Goal: Task Accomplishment & Management: Use online tool/utility

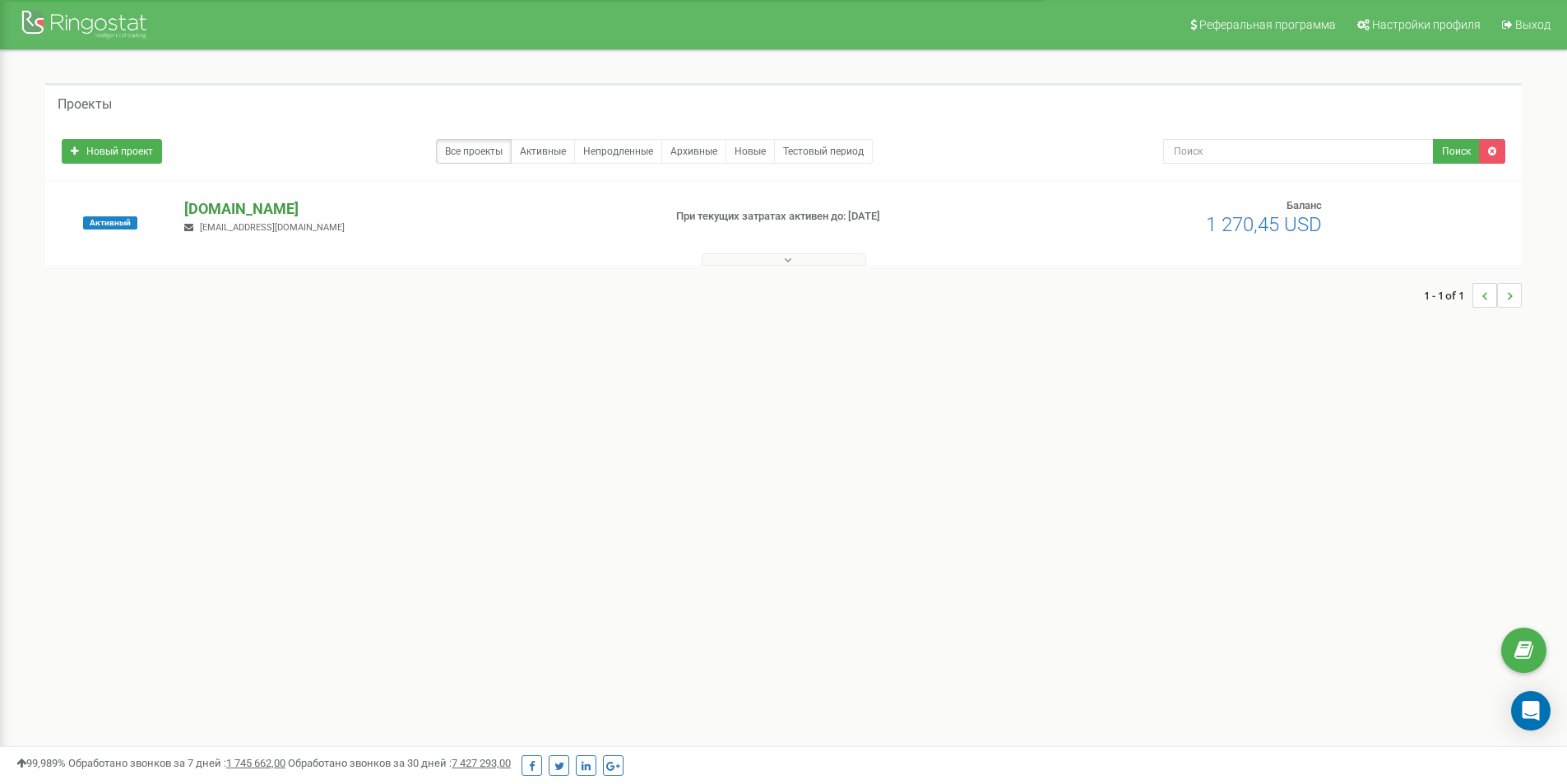
click at [235, 211] on p "[DOMAIN_NAME]" at bounding box center [416, 209] width 465 height 21
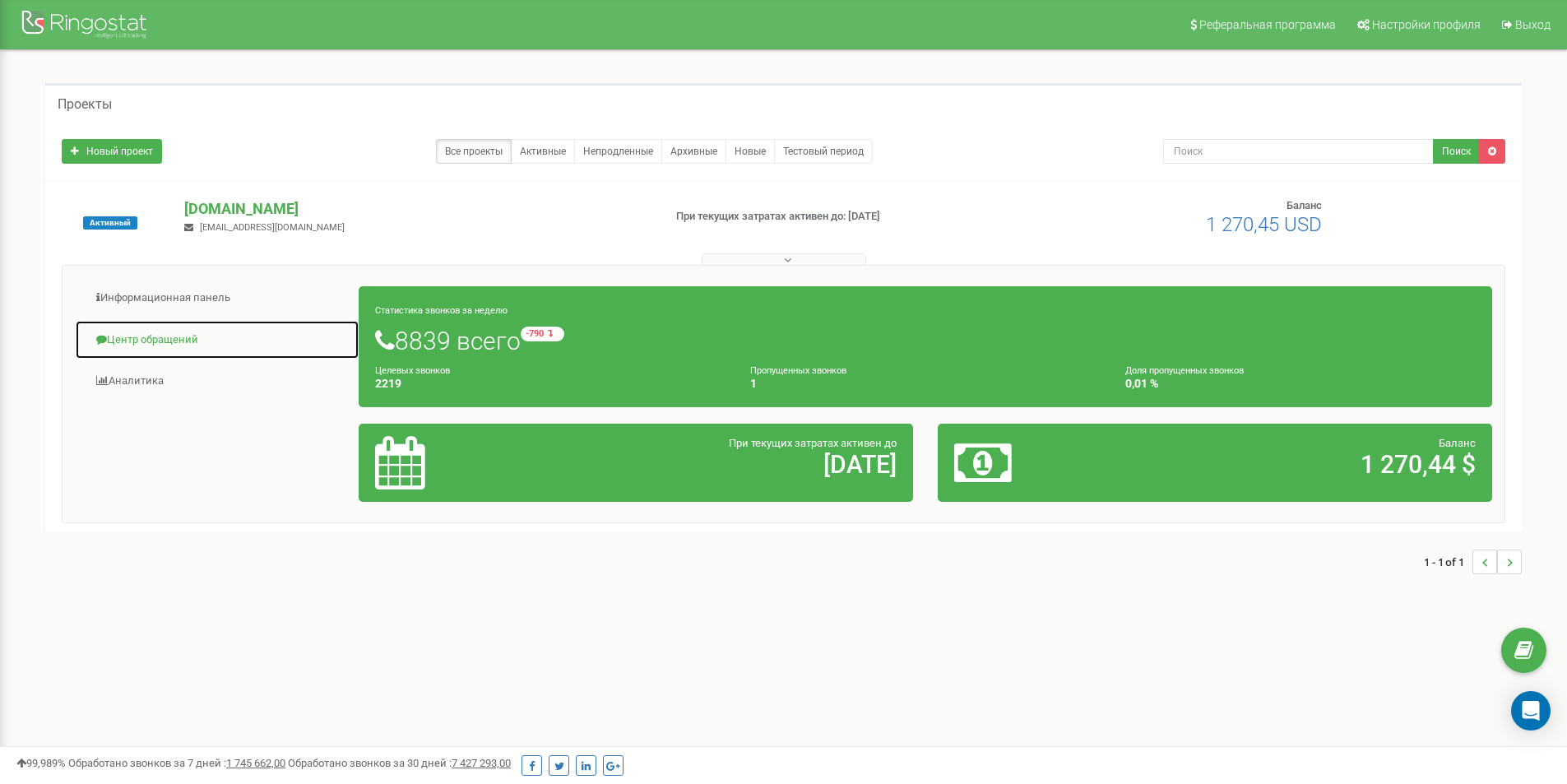
click at [187, 339] on link "Центр обращений" at bounding box center [218, 339] width 285 height 40
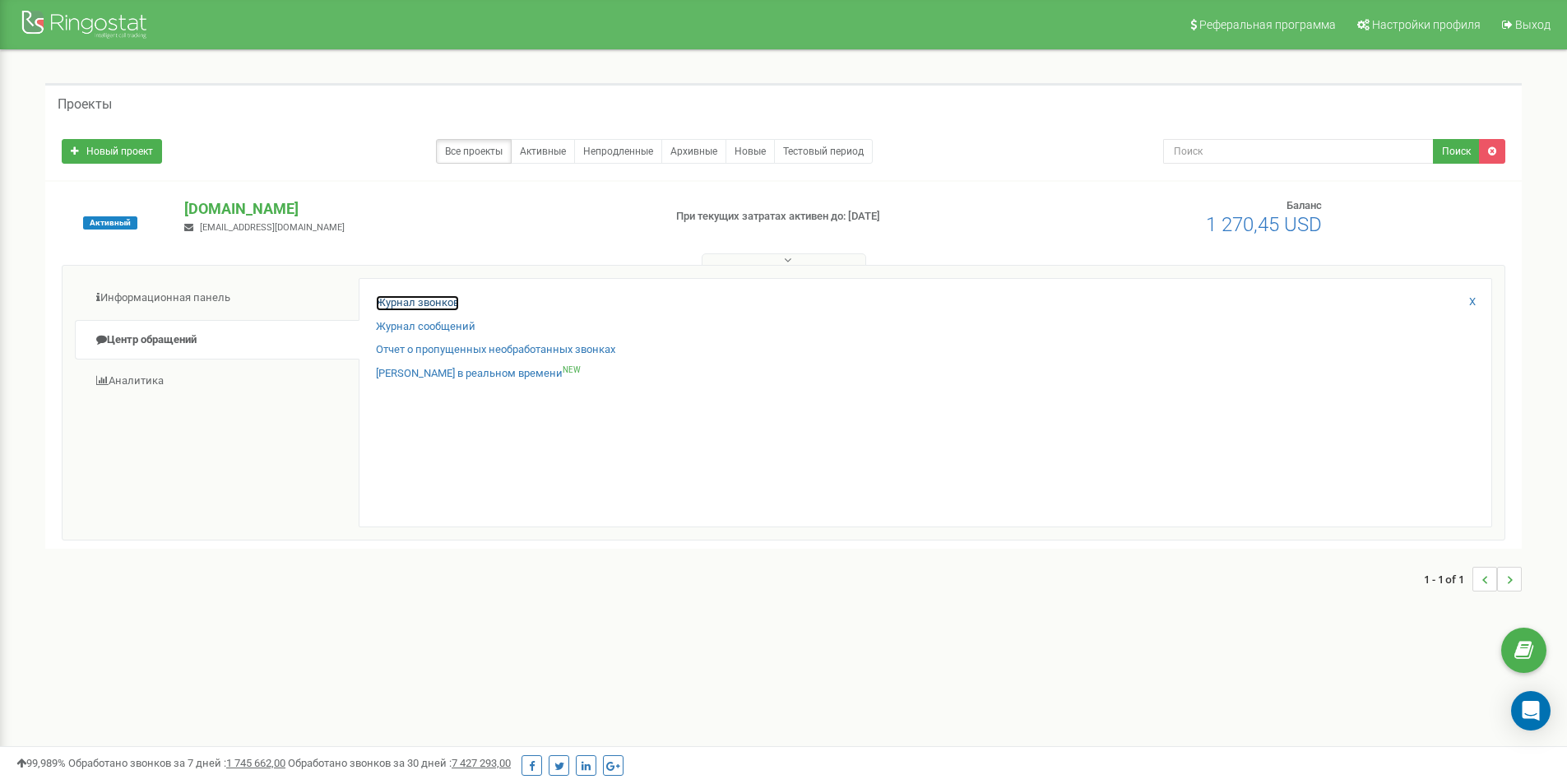
click at [425, 298] on link "Журнал звонков" at bounding box center [417, 303] width 83 height 15
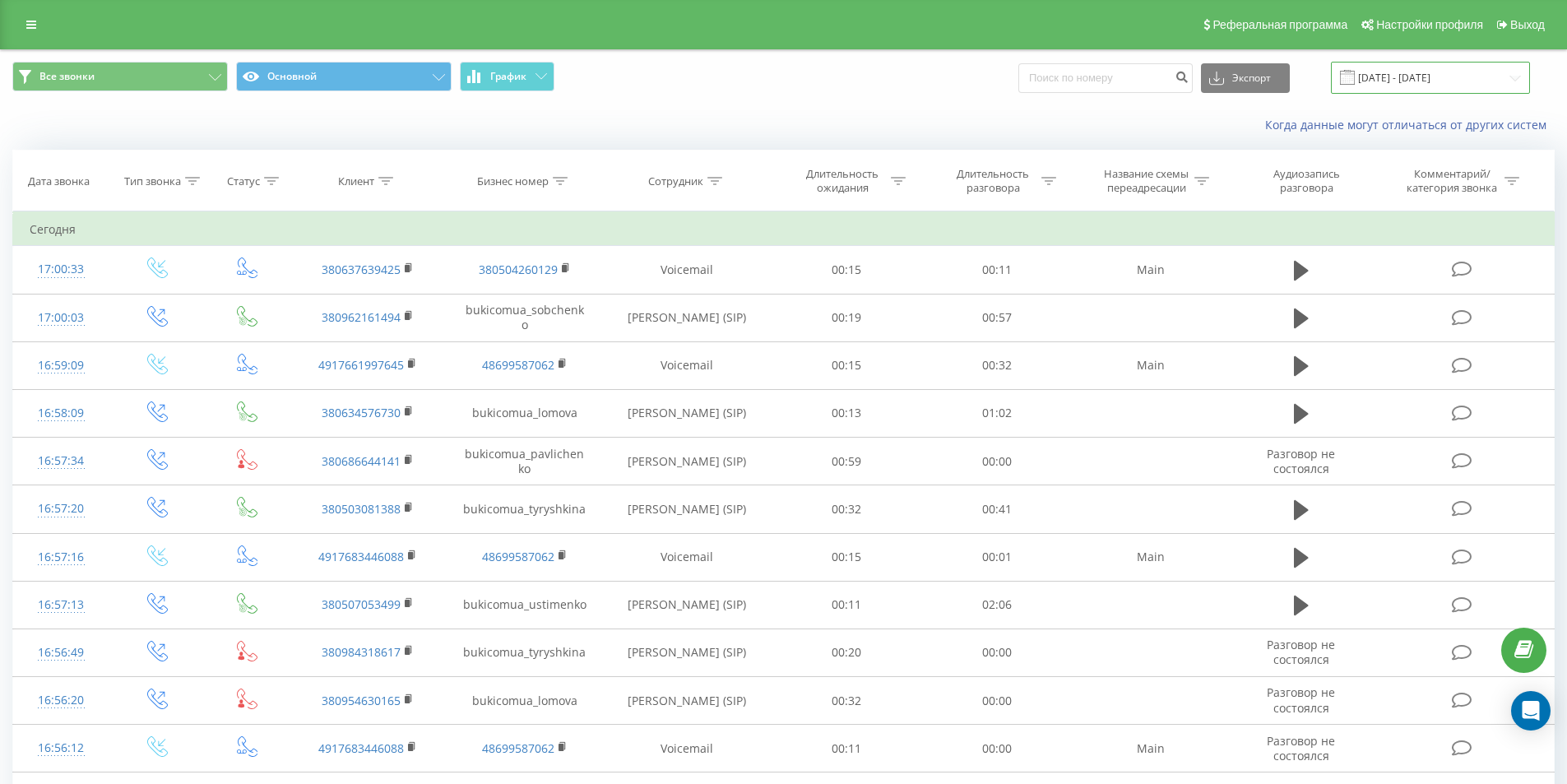
click at [1409, 73] on input "[DATE] - [DATE]" at bounding box center [1431, 78] width 199 height 32
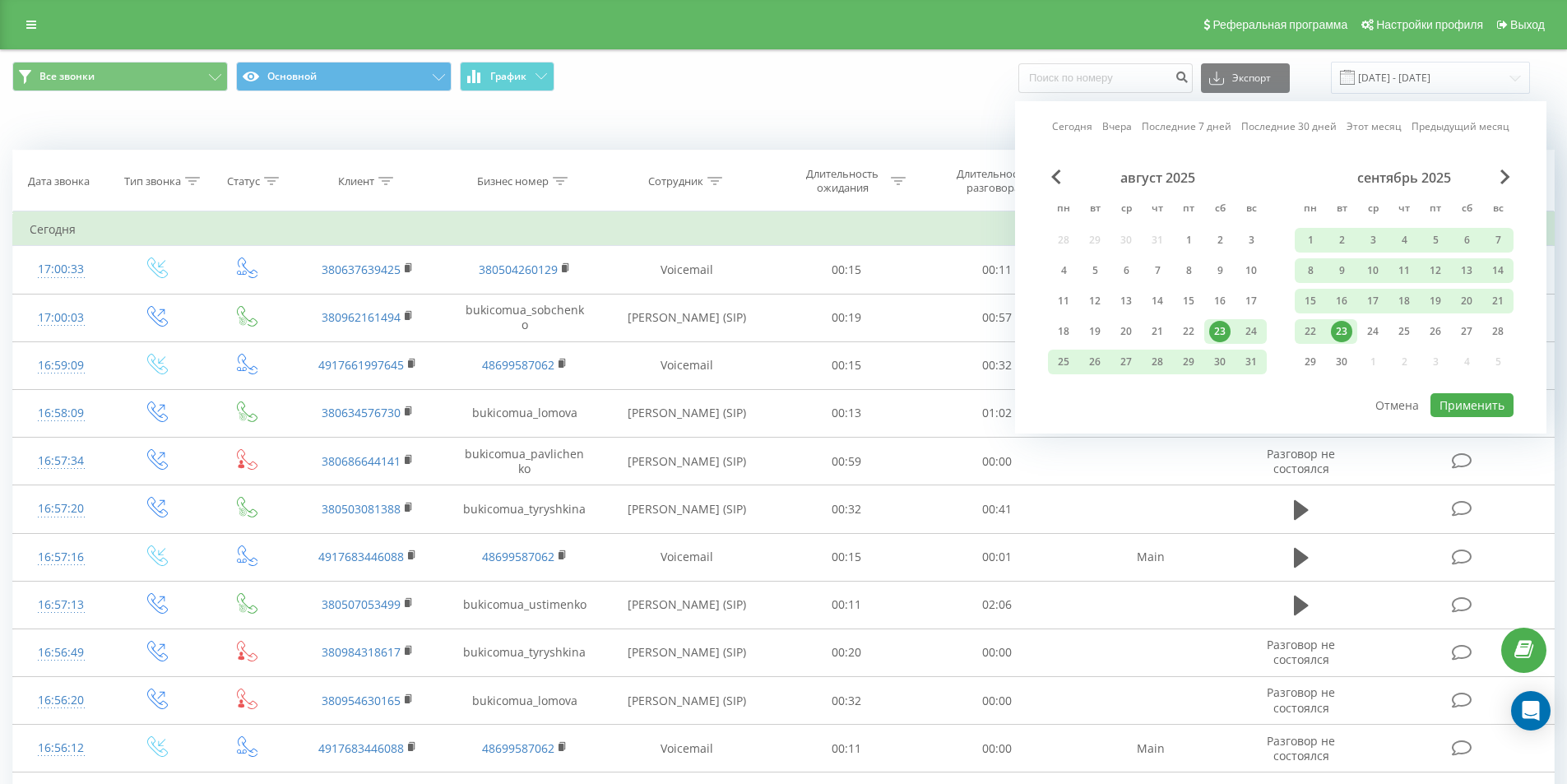
click at [1340, 329] on div "23" at bounding box center [1342, 331] width 21 height 21
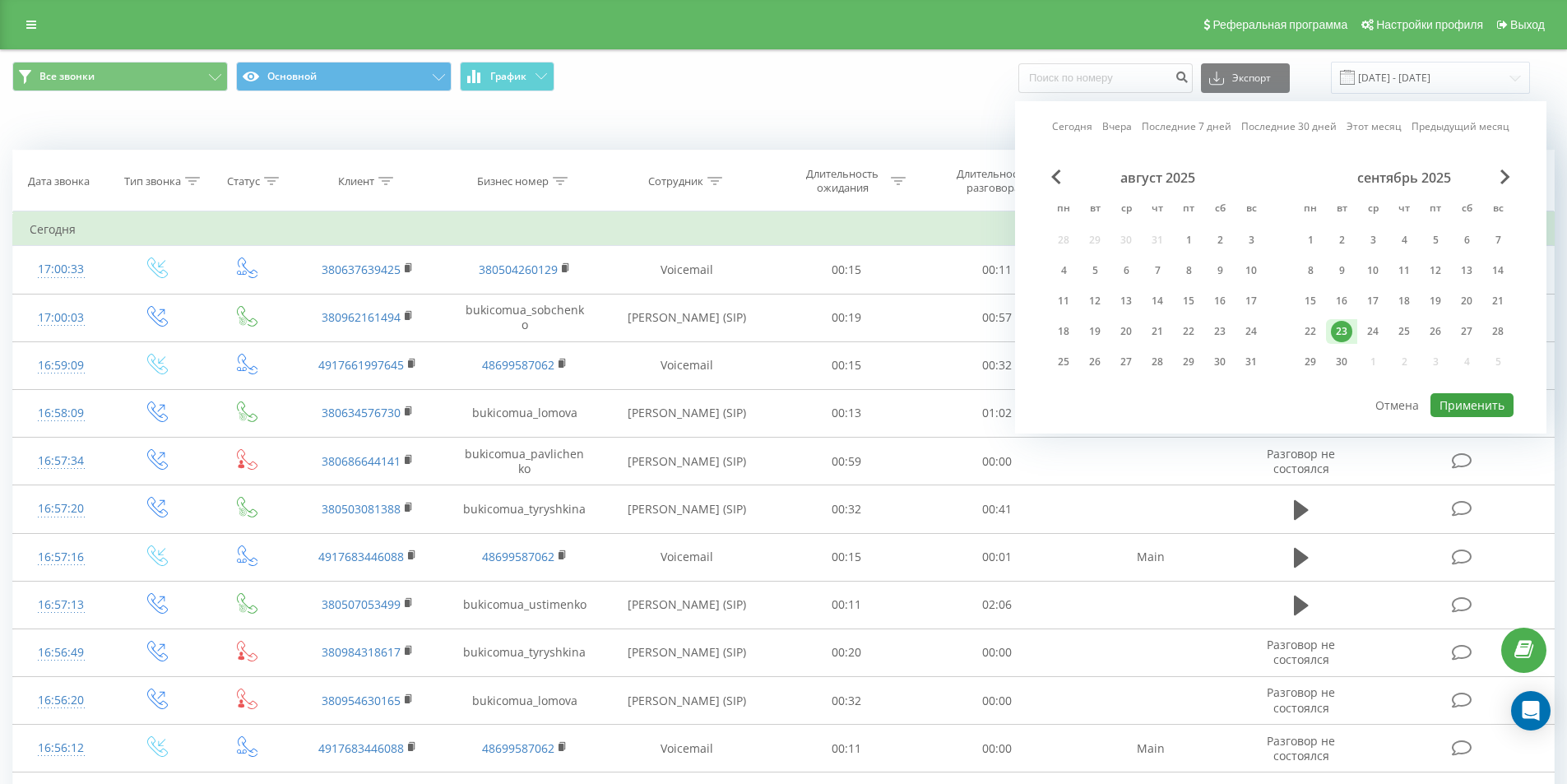
click at [1473, 397] on div "Сегодня Вчера Последние 7 дней Последние 30 дней Этот месяц Предыдущий месяц ав…" at bounding box center [1281, 267] width 532 height 332
click at [1473, 398] on button "Применить" at bounding box center [1472, 405] width 83 height 24
type input "[DATE] - [DATE]"
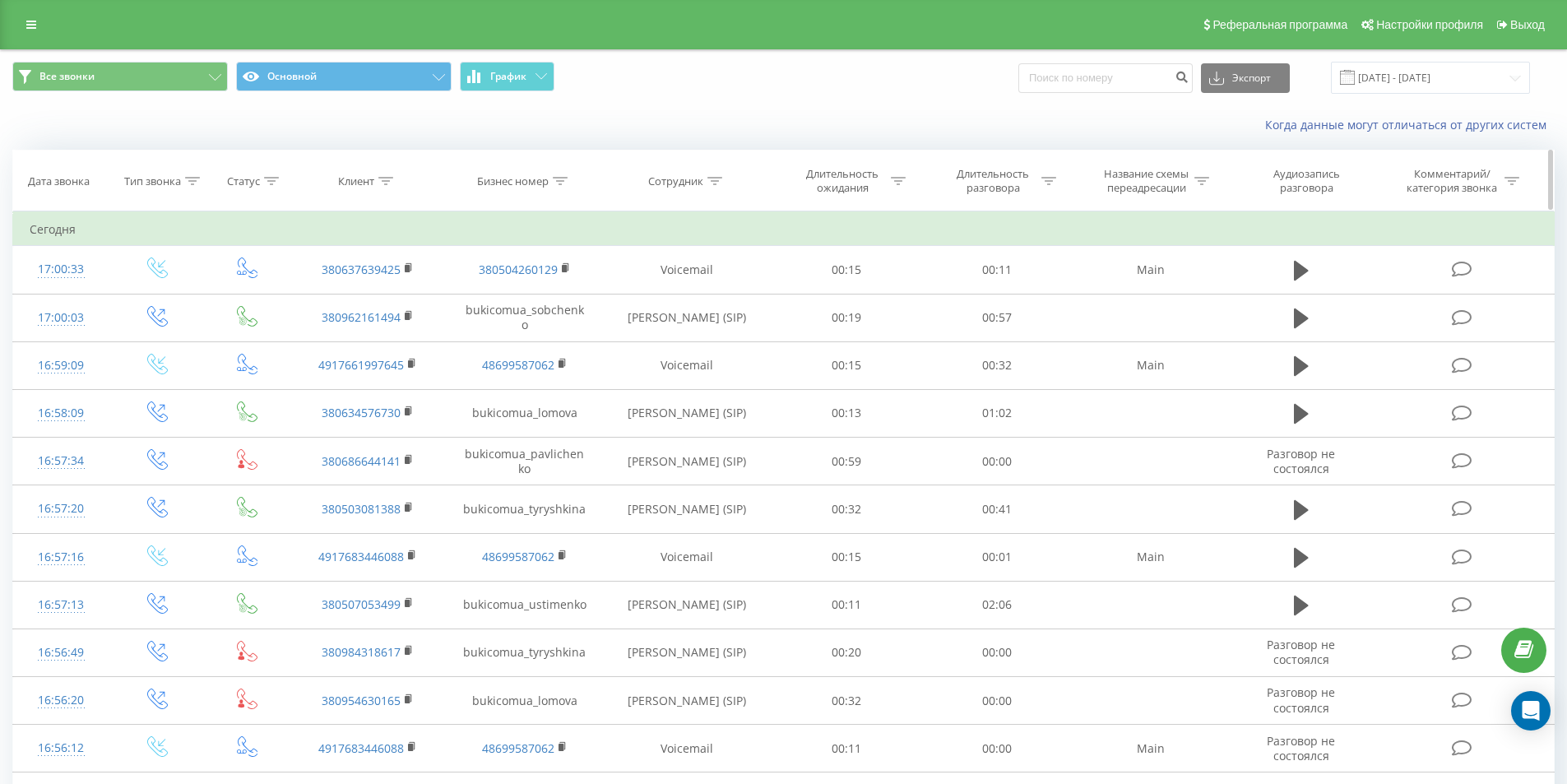
click at [707, 181] on icon at bounding box center [715, 181] width 15 height 8
click at [696, 302] on input "text" at bounding box center [687, 299] width 145 height 29
type input "[PERSON_NAME]"
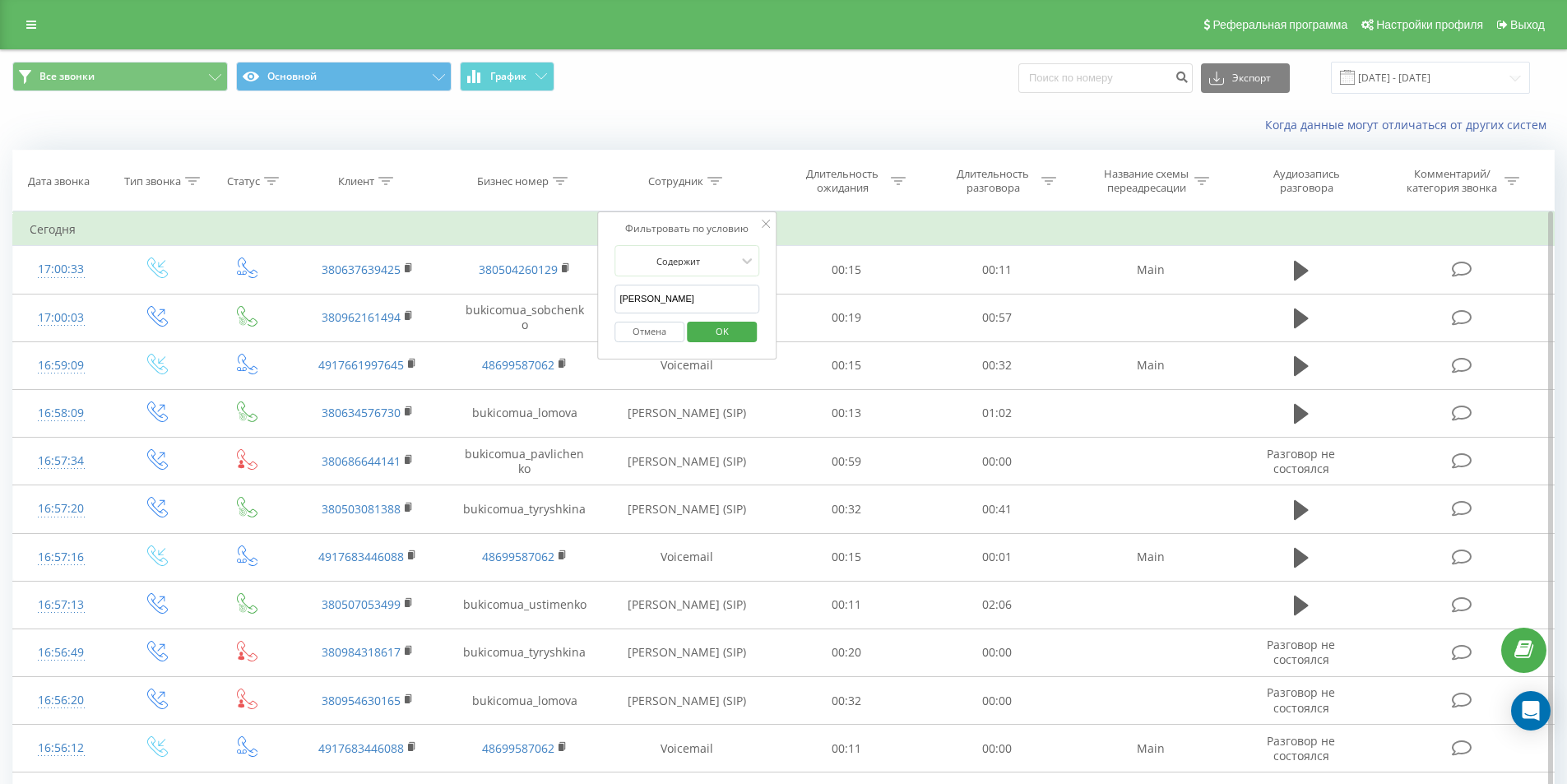
click at [724, 325] on span "OK" at bounding box center [722, 331] width 46 height 25
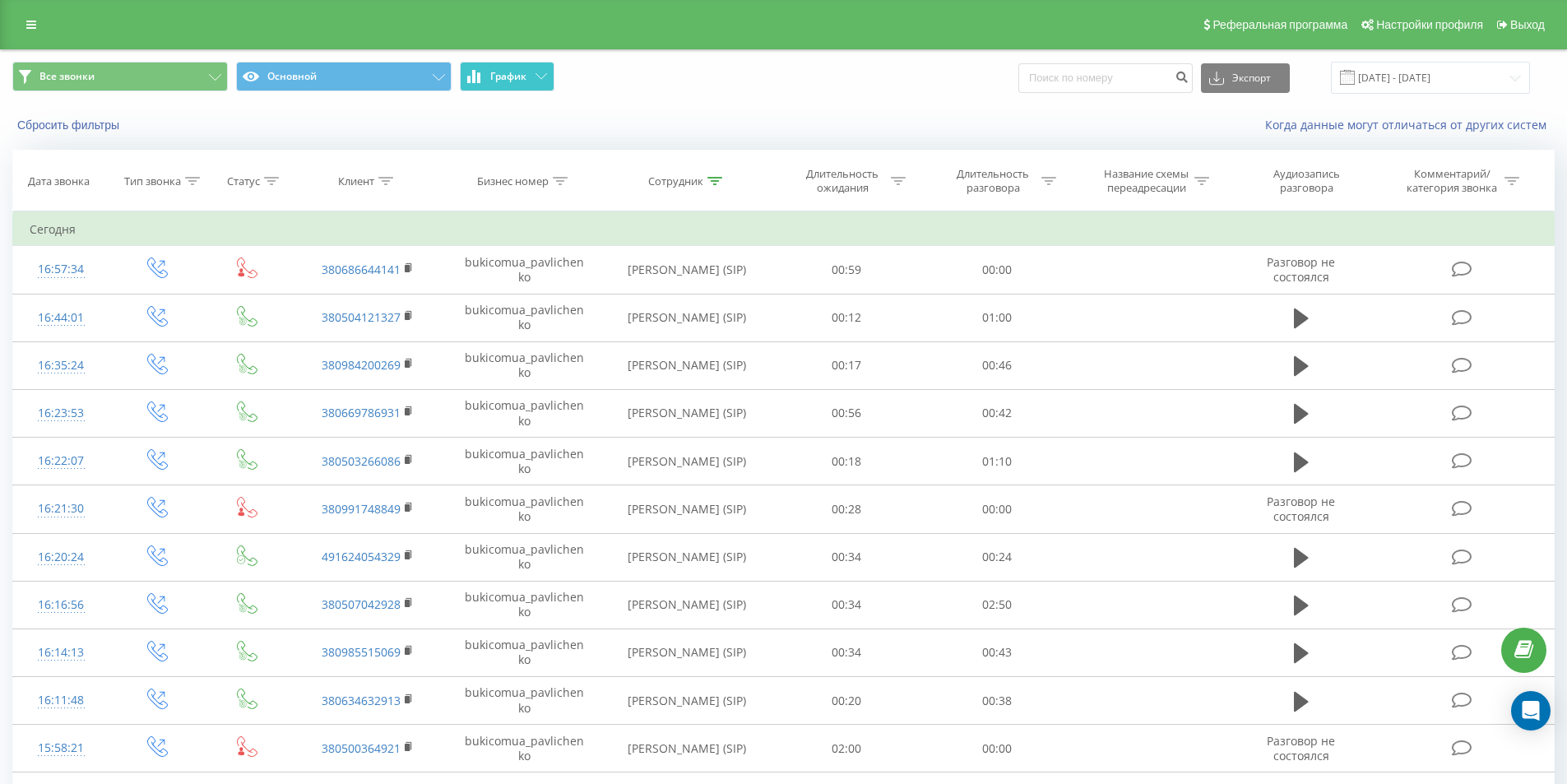
click at [527, 87] on button "График" at bounding box center [508, 76] width 95 height 30
